Goal: Information Seeking & Learning: Learn about a topic

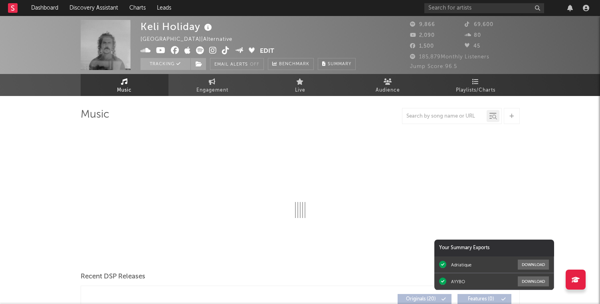
select select "6m"
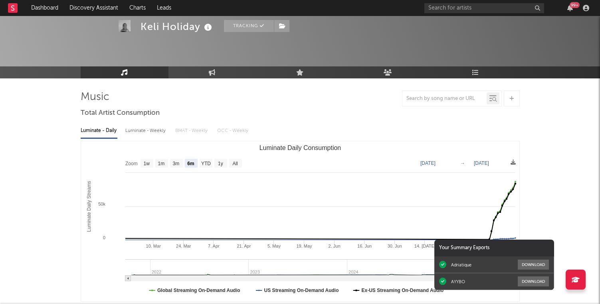
scroll to position [42, 0]
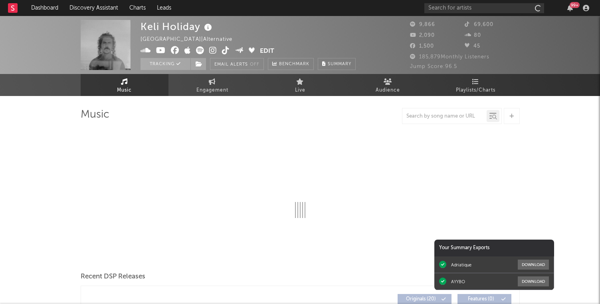
select select "6m"
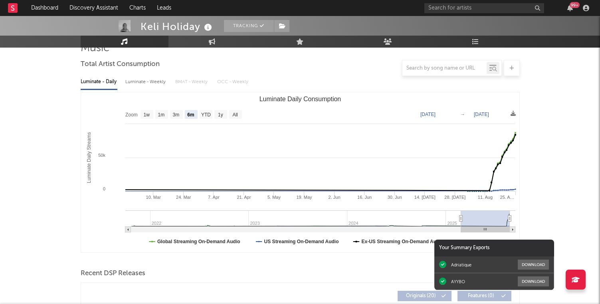
scroll to position [77, 0]
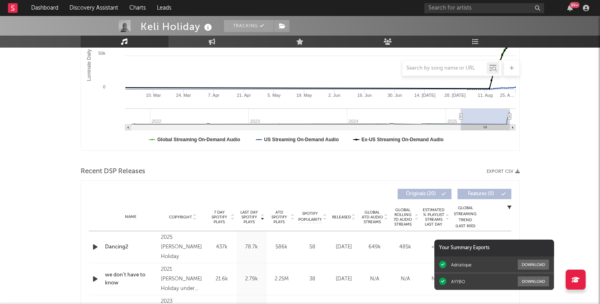
scroll to position [250, 0]
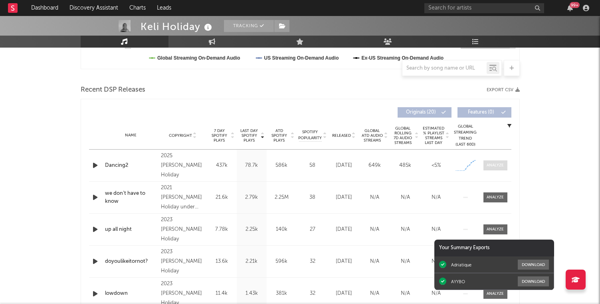
click at [501, 166] on div at bounding box center [495, 165] width 17 height 6
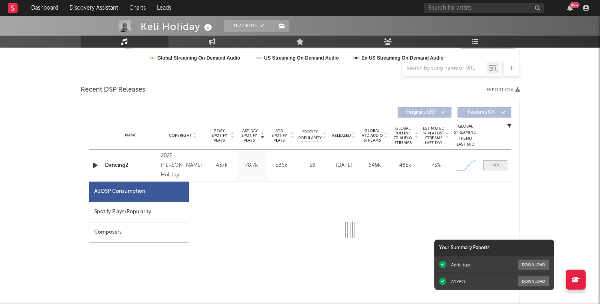
select select "1w"
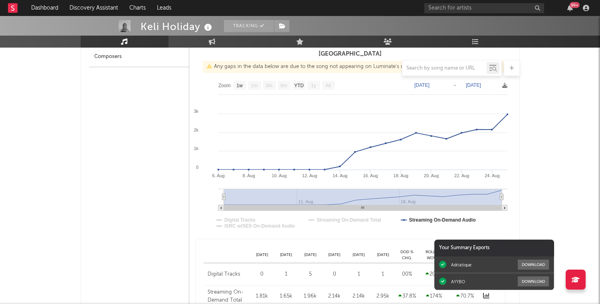
scroll to position [423, 0]
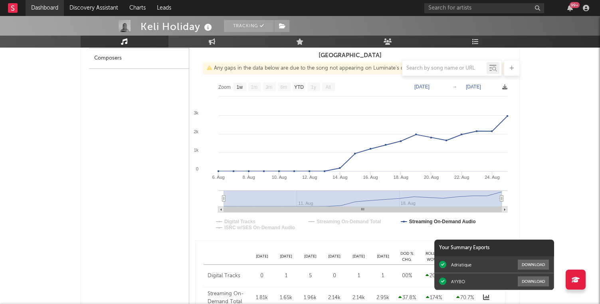
click at [48, 8] on link "Dashboard" at bounding box center [45, 8] width 38 height 16
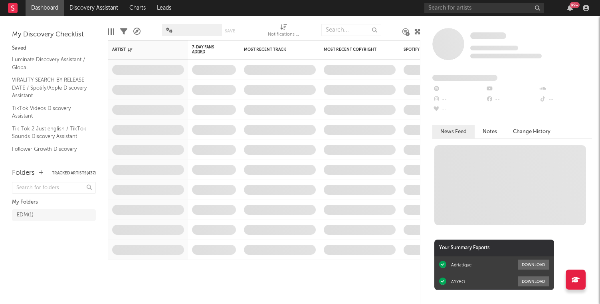
click at [445, 21] on div "Some Artist Tracking Since: [DATE] 0 fans this week 0 fans last week Fans Added…" at bounding box center [511, 160] width 180 height 288
click at [569, 9] on icon "button" at bounding box center [571, 8] width 6 height 6
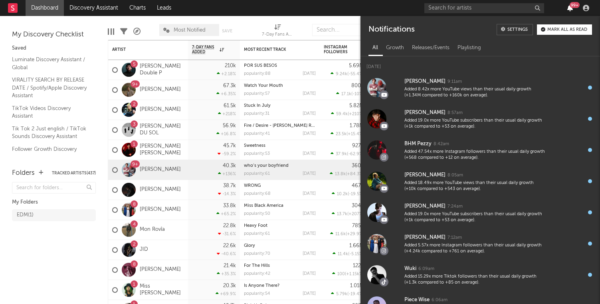
click at [568, 9] on icon "button" at bounding box center [571, 8] width 6 height 6
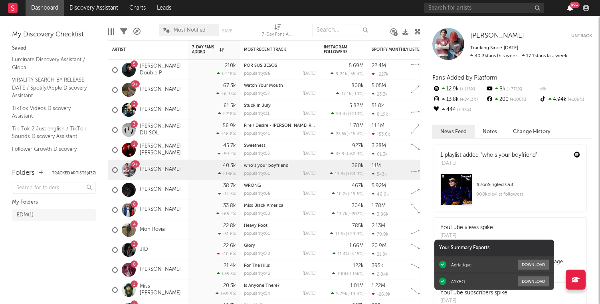
click at [568, 7] on icon "button" at bounding box center [571, 8] width 6 height 6
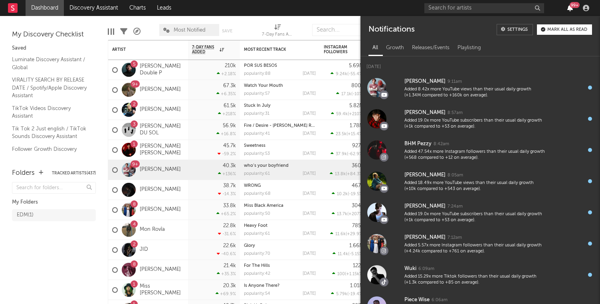
click at [568, 7] on icon "button" at bounding box center [571, 8] width 6 height 6
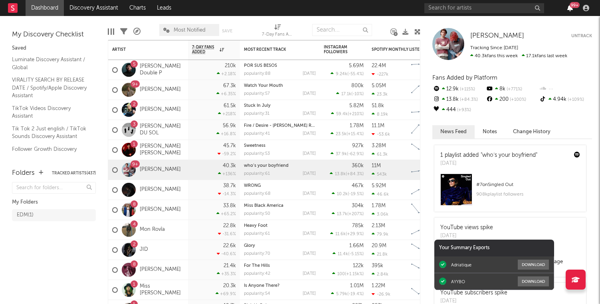
click at [568, 7] on icon "button" at bounding box center [571, 8] width 6 height 6
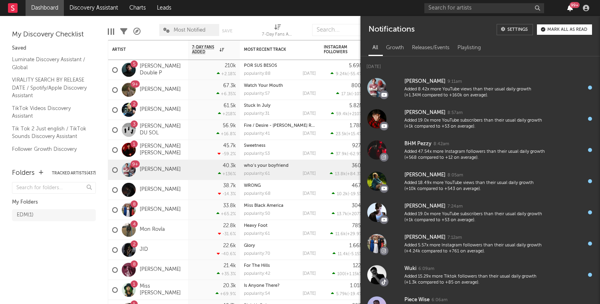
click at [568, 7] on icon "button" at bounding box center [571, 8] width 6 height 6
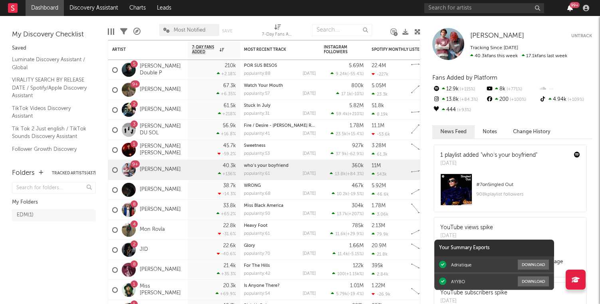
click at [569, 8] on icon "button" at bounding box center [571, 8] width 6 height 6
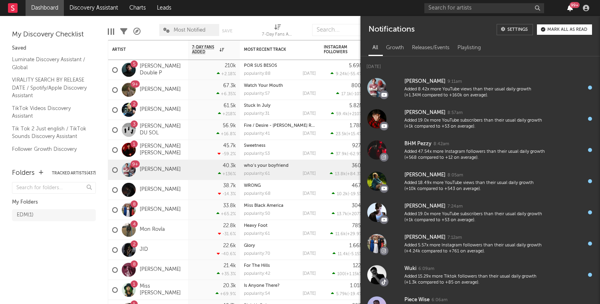
click at [569, 8] on icon "button" at bounding box center [571, 8] width 6 height 6
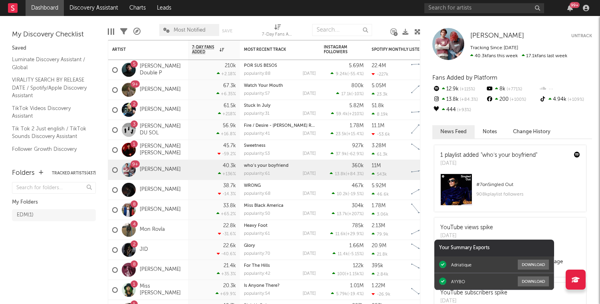
click at [304, 25] on div at bounding box center [303, 30] width 7 height 20
click at [570, 12] on div "99 +" at bounding box center [509, 8] width 168 height 16
click at [570, 8] on icon "button" at bounding box center [571, 8] width 6 height 6
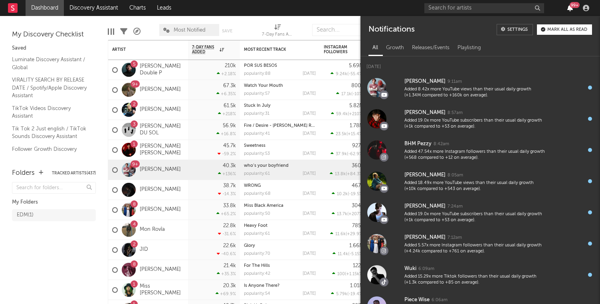
click at [570, 8] on icon "button" at bounding box center [571, 8] width 6 height 6
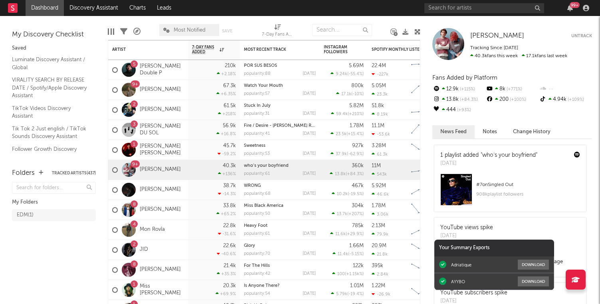
click at [57, 6] on link "Dashboard" at bounding box center [45, 8] width 38 height 16
click at [81, 12] on link "Discovery Assistant" at bounding box center [94, 8] width 60 height 16
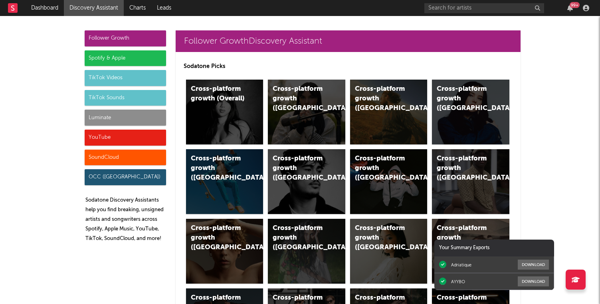
click at [135, 62] on div "Spotify & Apple" at bounding box center [125, 58] width 81 height 16
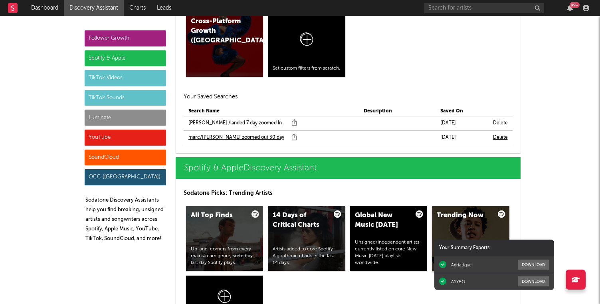
scroll to position [806, 0]
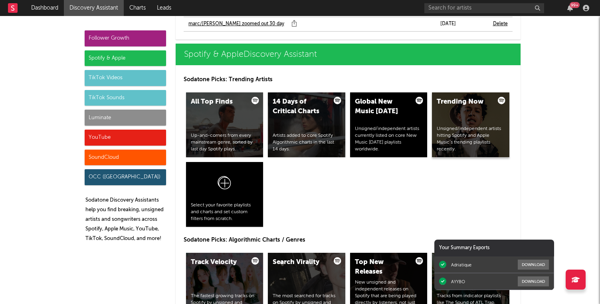
click at [462, 119] on div "Trending Now Unsigned/independent artists hitting Spotify and Apple Music’s tre…" at bounding box center [470, 124] width 77 height 65
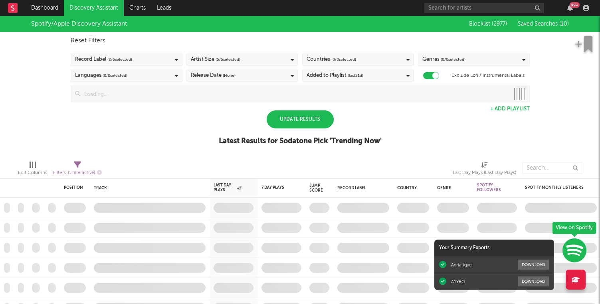
checkbox input "true"
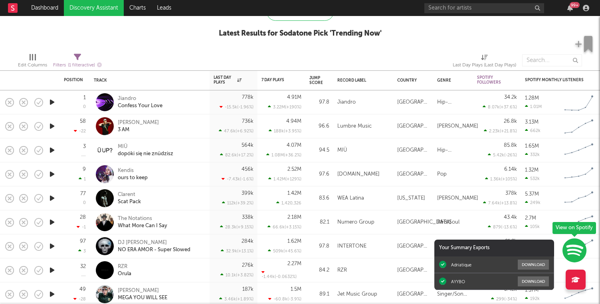
click at [49, 103] on icon "button" at bounding box center [52, 102] width 8 height 10
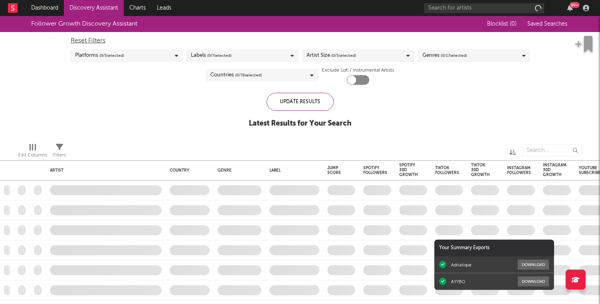
checkbox input "true"
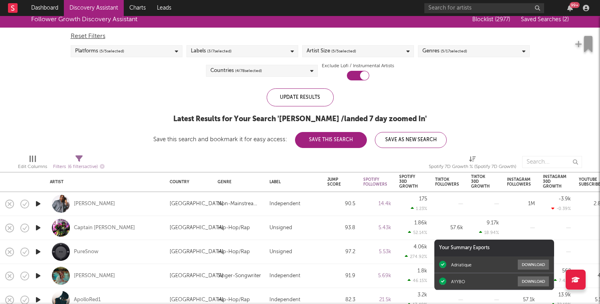
click at [572, 5] on div "99 +" at bounding box center [575, 5] width 10 height 6
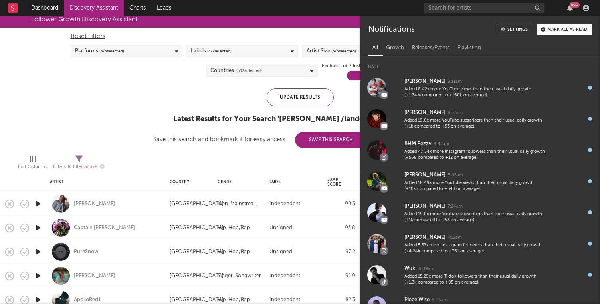
click at [572, 5] on div "99 +" at bounding box center [575, 5] width 10 height 6
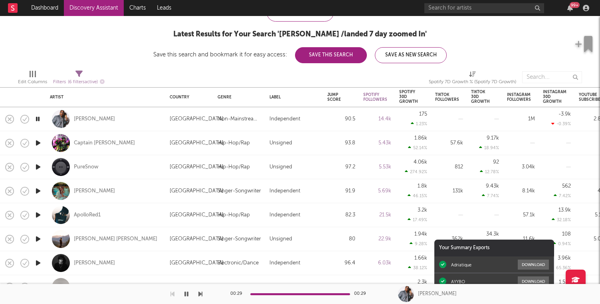
click at [34, 116] on icon "button" at bounding box center [38, 119] width 8 height 10
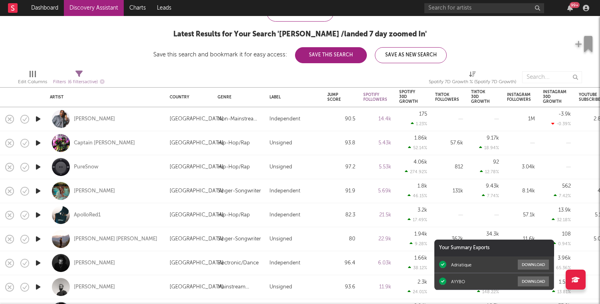
click at [34, 116] on icon "button" at bounding box center [38, 119] width 8 height 10
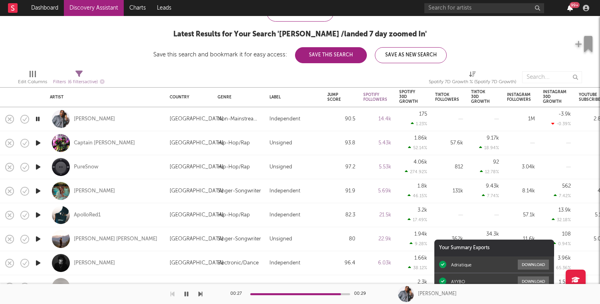
click at [572, 10] on icon "button" at bounding box center [571, 8] width 6 height 6
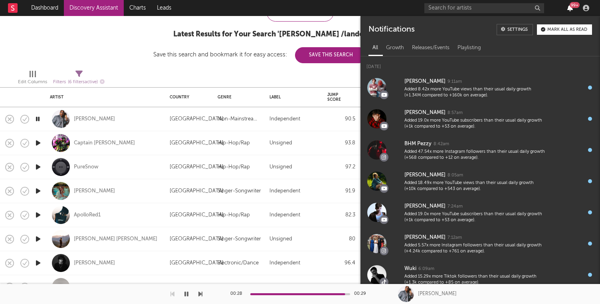
click at [572, 10] on icon "button" at bounding box center [571, 8] width 6 height 6
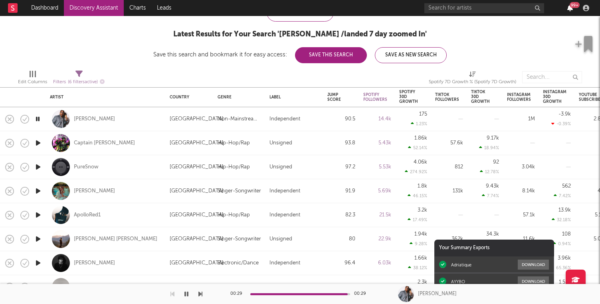
click at [572, 10] on icon "button" at bounding box center [571, 8] width 6 height 6
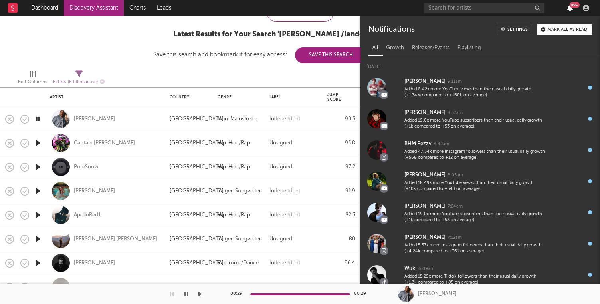
click at [572, 10] on icon "button" at bounding box center [571, 8] width 6 height 6
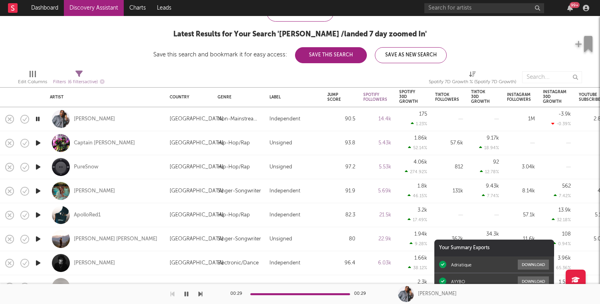
click at [40, 121] on icon "button" at bounding box center [38, 119] width 8 height 10
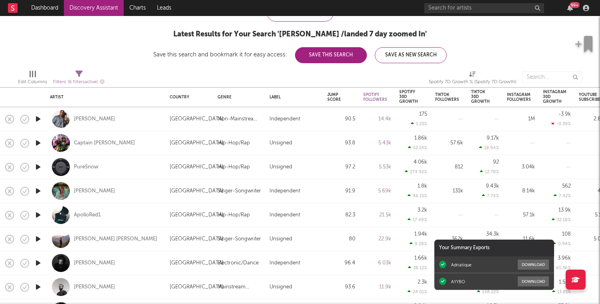
click at [38, 145] on icon "button" at bounding box center [38, 143] width 8 height 10
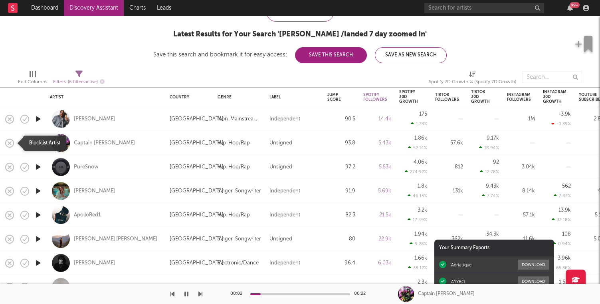
click at [10, 145] on icon "button" at bounding box center [9, 142] width 11 height 11
